Goal: Information Seeking & Learning: Learn about a topic

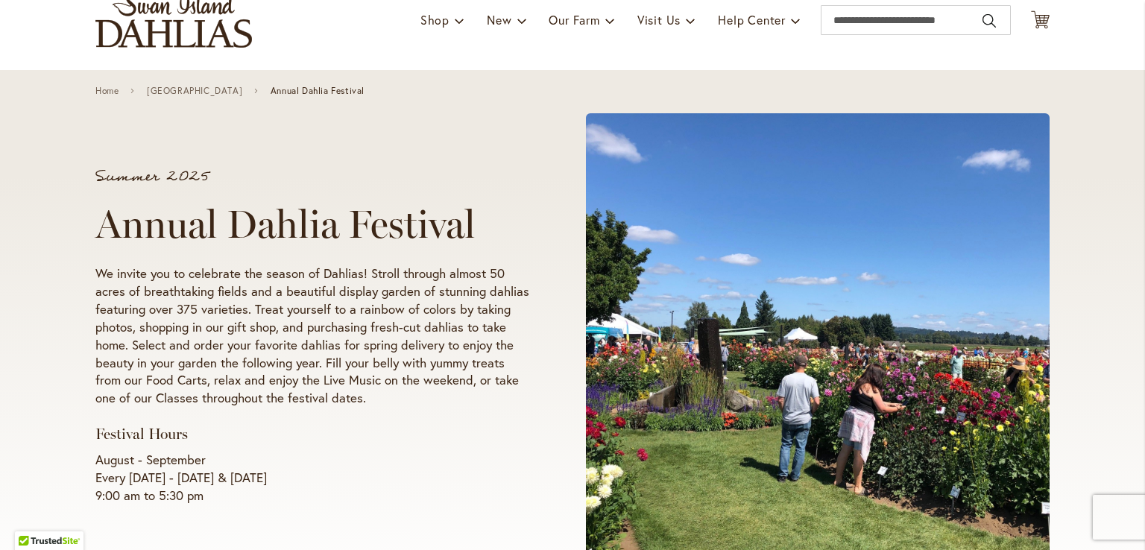
scroll to position [101, 0]
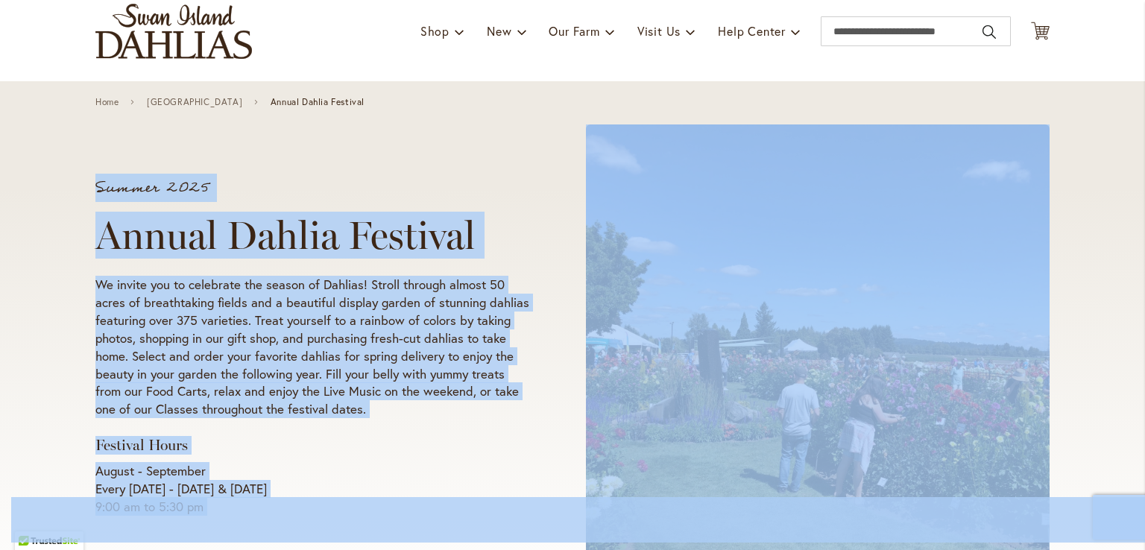
drag, startPoint x: 88, startPoint y: 487, endPoint x: 134, endPoint y: 496, distance: 47.1
click at [374, 479] on p "August - September Every Wednesday - Sunday & Labor Day 9:00 am to 5:30 pm" at bounding box center [312, 489] width 434 height 54
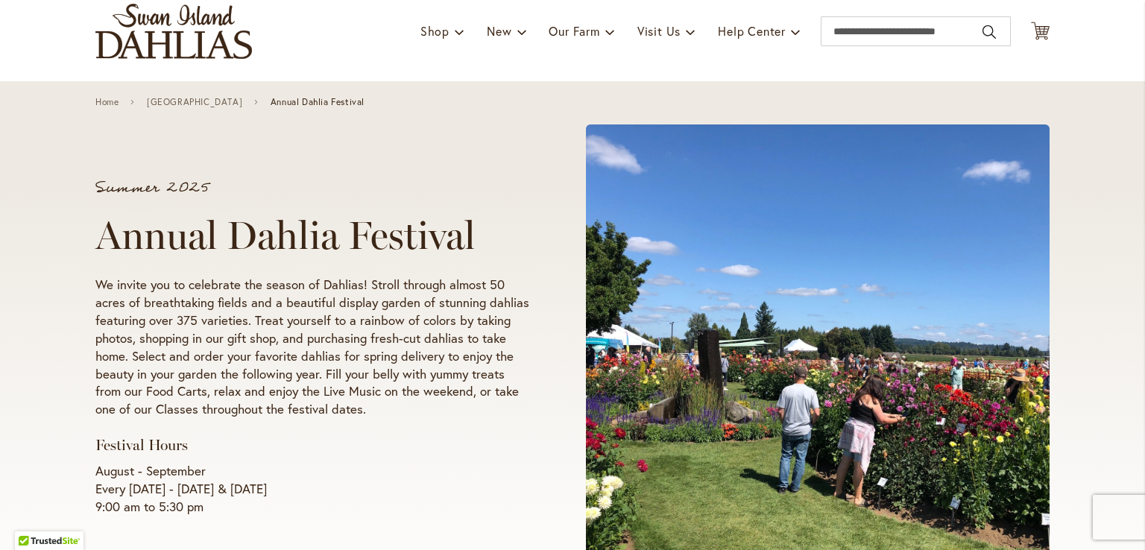
click at [95, 489] on p "August - September Every Wednesday - Sunday & Labor Day 9:00 am to 5:30 pm" at bounding box center [312, 489] width 434 height 54
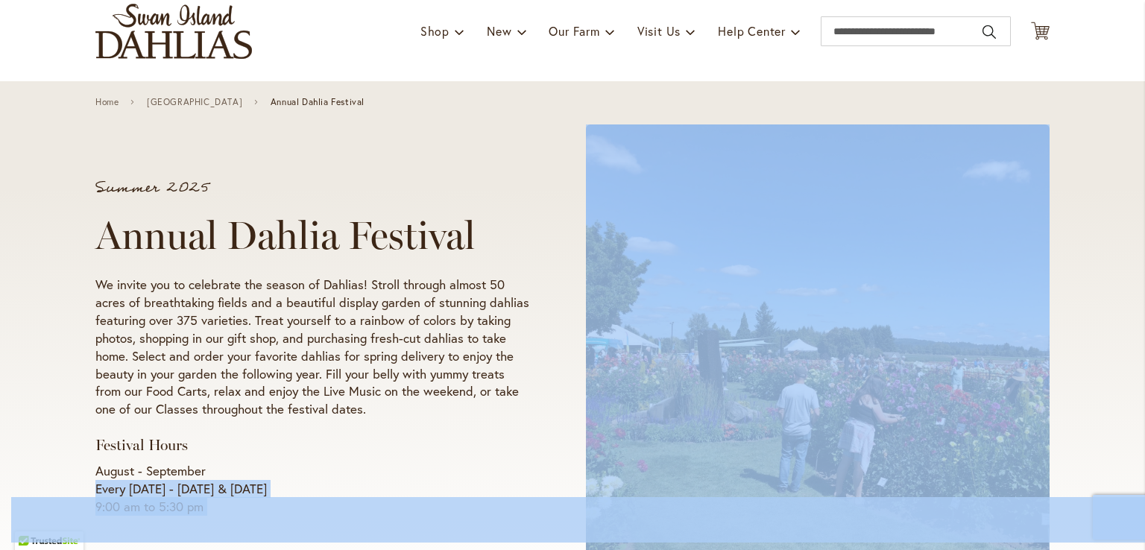
drag, startPoint x: 89, startPoint y: 488, endPoint x: 121, endPoint y: 496, distance: 33.1
copy p "Ever"
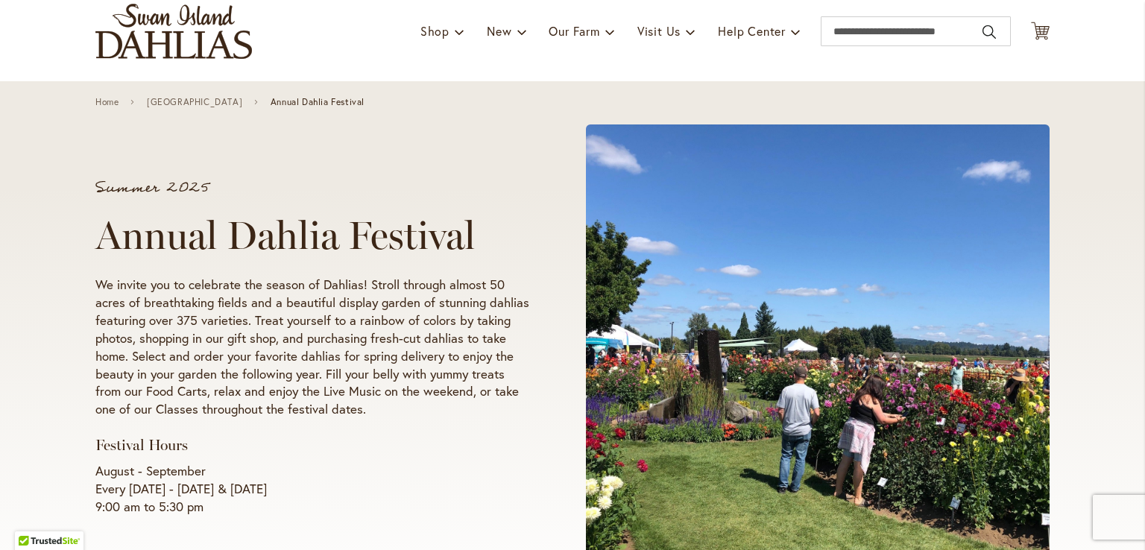
click at [438, 458] on div "Summer 2025 Annual Dahlia Festival We invite you to celebrate the season of Dah…" at bounding box center [312, 348] width 434 height 336
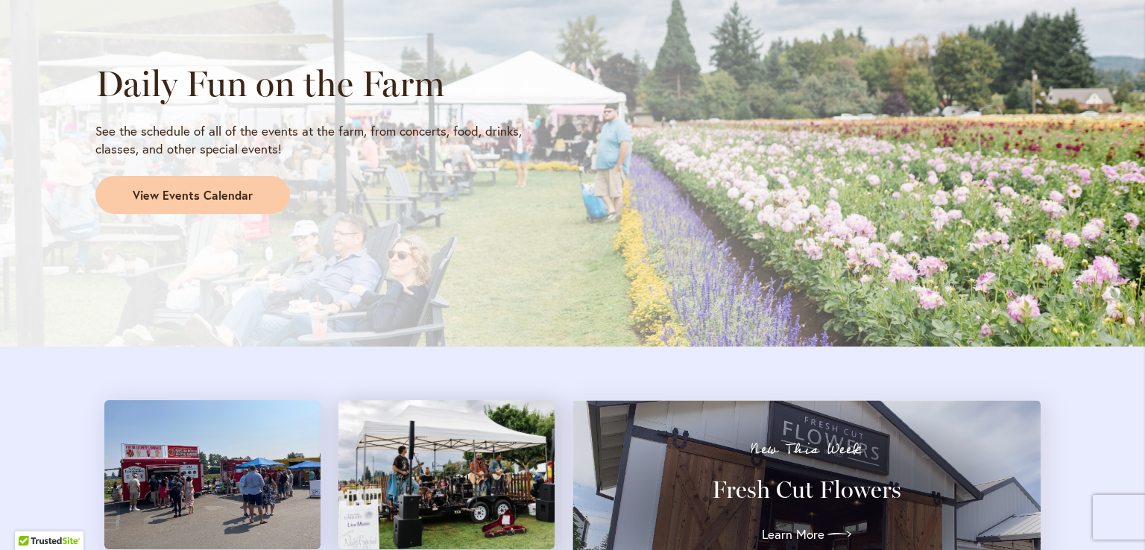
scroll to position [1306, 0]
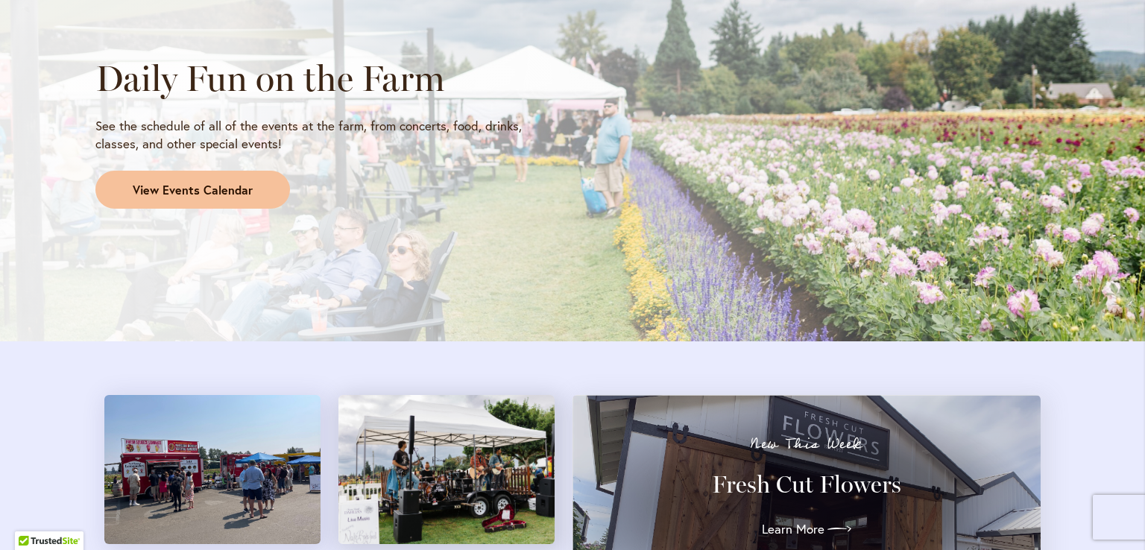
click at [204, 187] on span "View Events Calendar" at bounding box center [193, 190] width 120 height 17
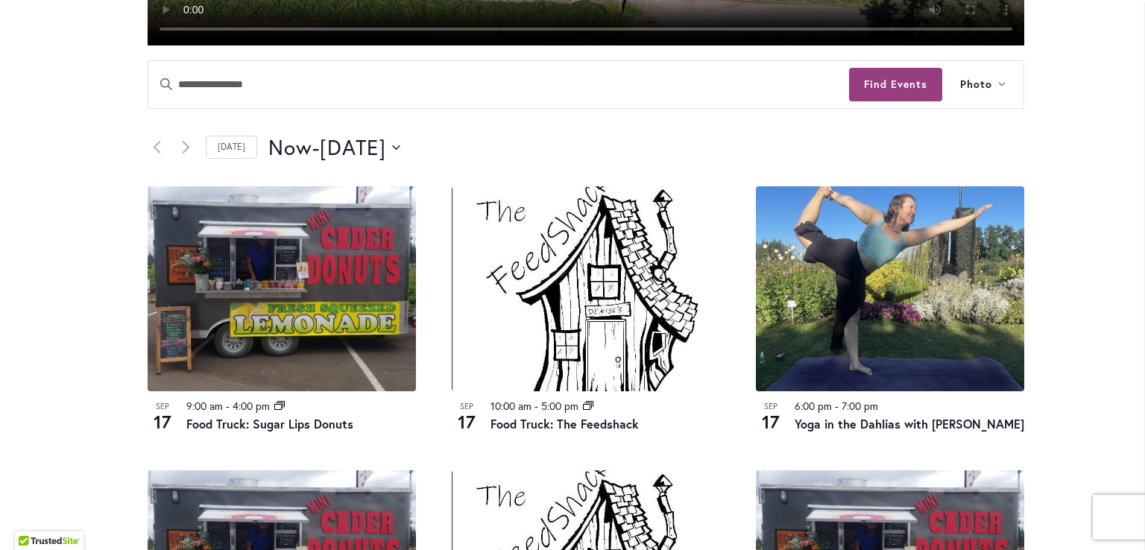
scroll to position [653, 0]
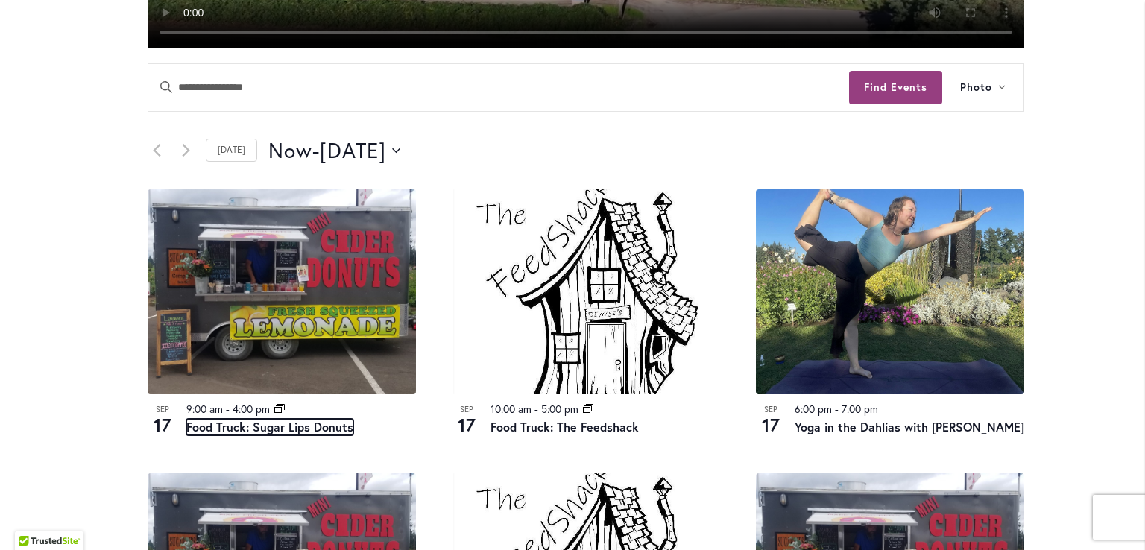
click at [212, 431] on link "Food Truck: Sugar Lips Donuts" at bounding box center [269, 427] width 167 height 16
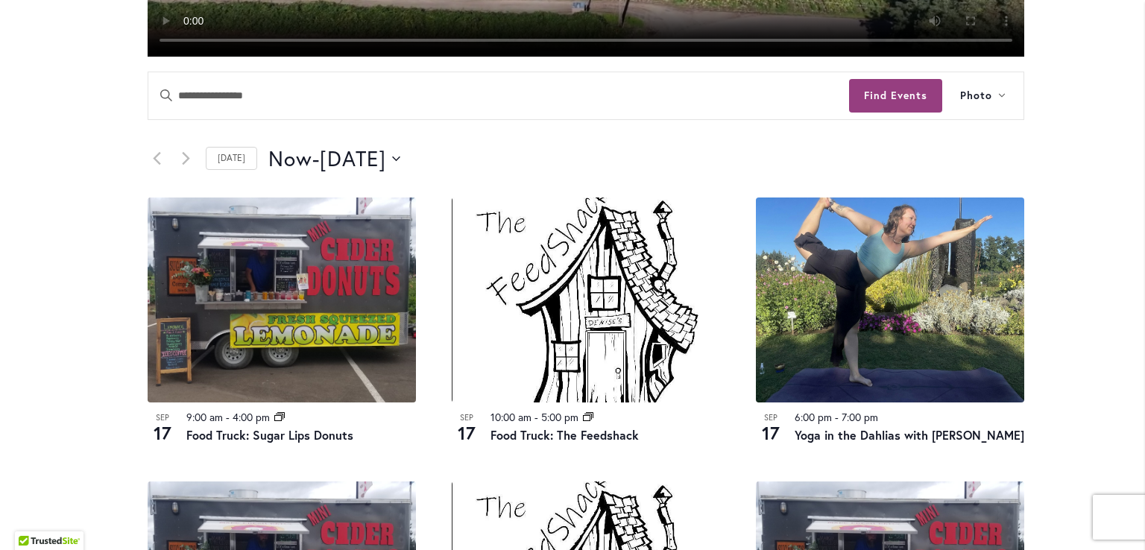
scroll to position [670, 0]
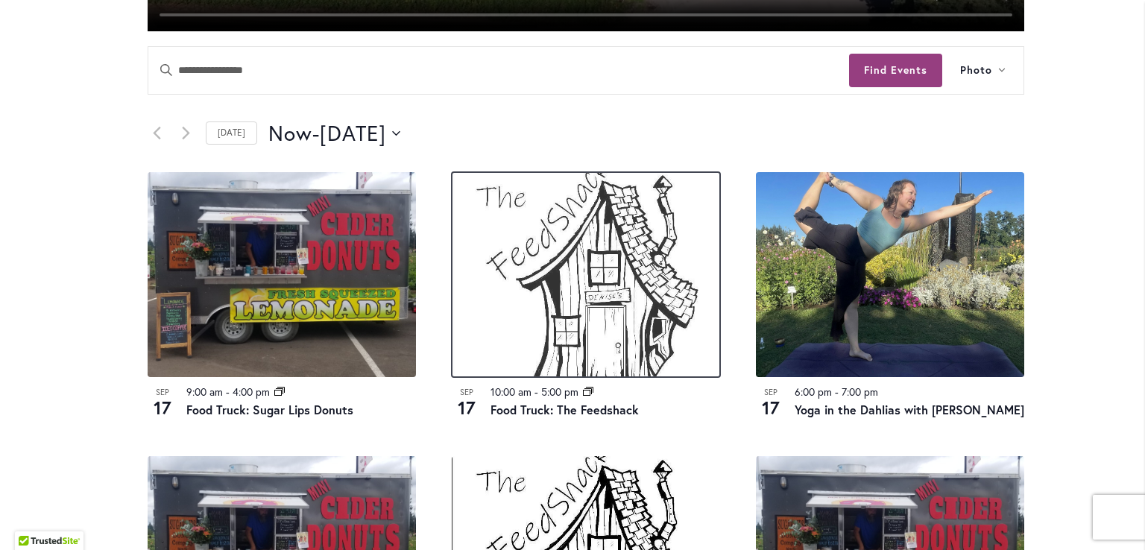
click at [557, 267] on img at bounding box center [586, 274] width 268 height 205
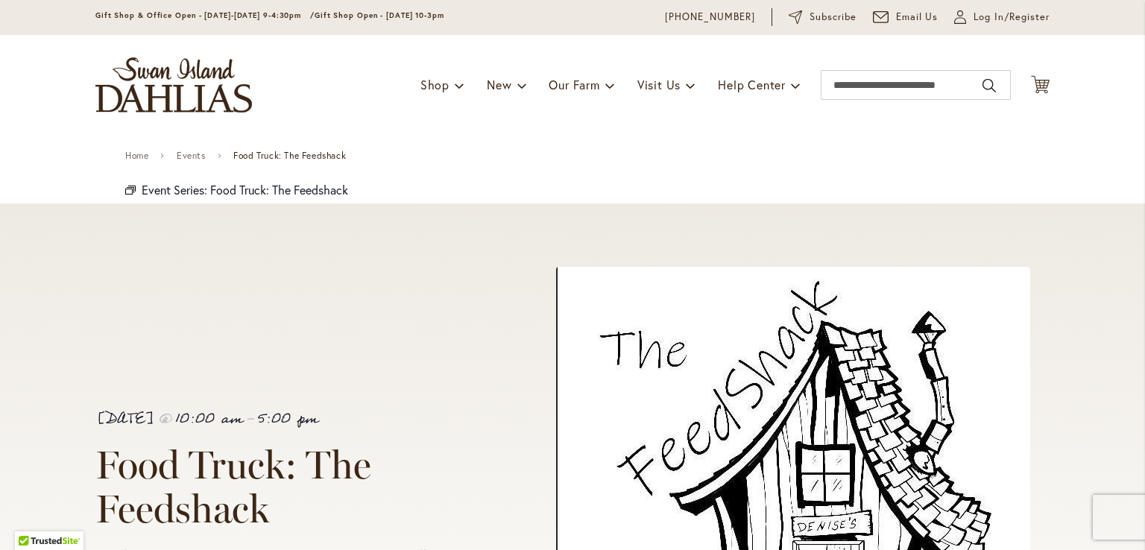
scroll to position [44, 0]
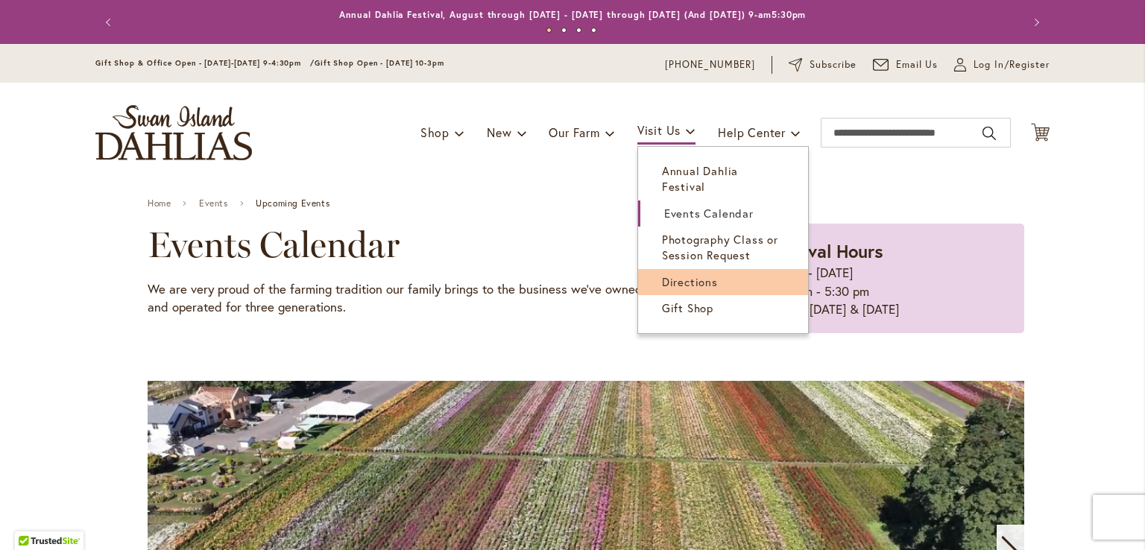
click at [677, 274] on span "Directions" at bounding box center [690, 281] width 56 height 15
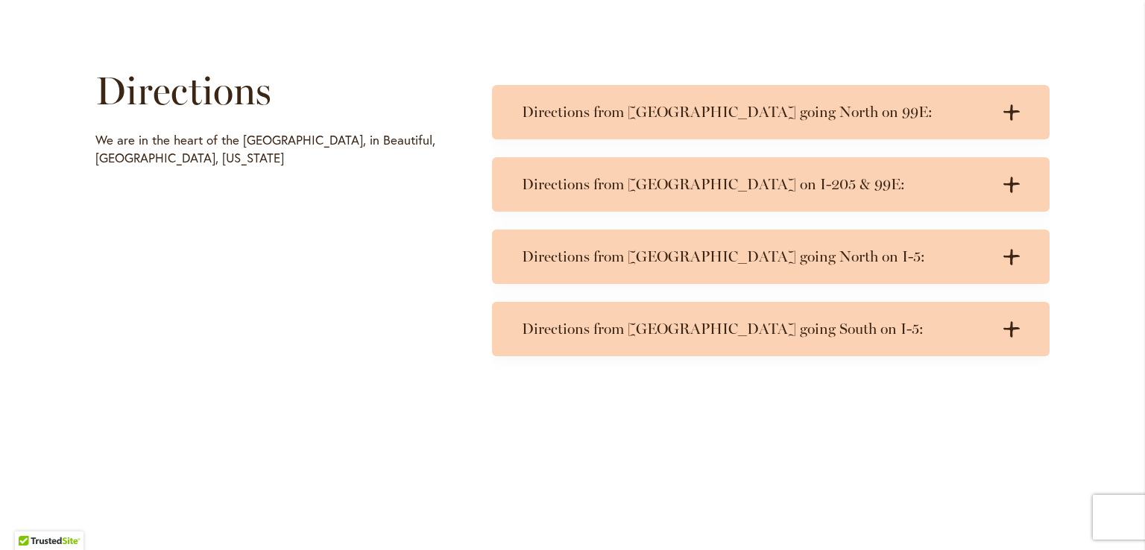
scroll to position [708, 0]
